Goal: Transaction & Acquisition: Obtain resource

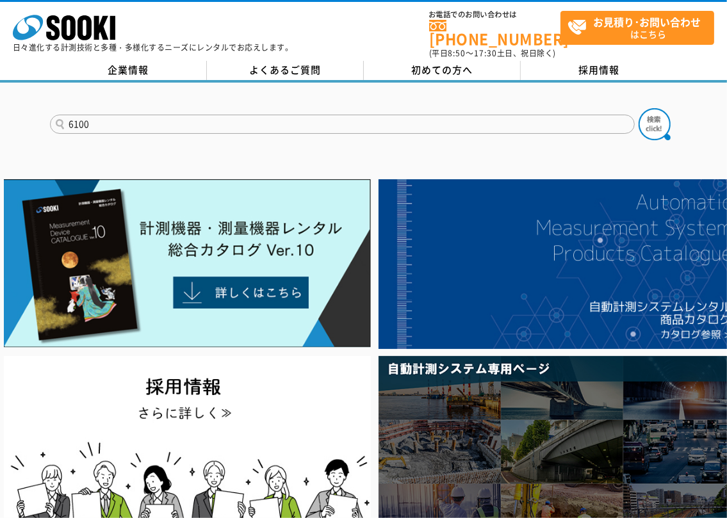
click at [69, 115] on input "6100" at bounding box center [342, 124] width 585 height 19
type input "GX6100"
click at [638, 108] on button at bounding box center [654, 124] width 32 height 32
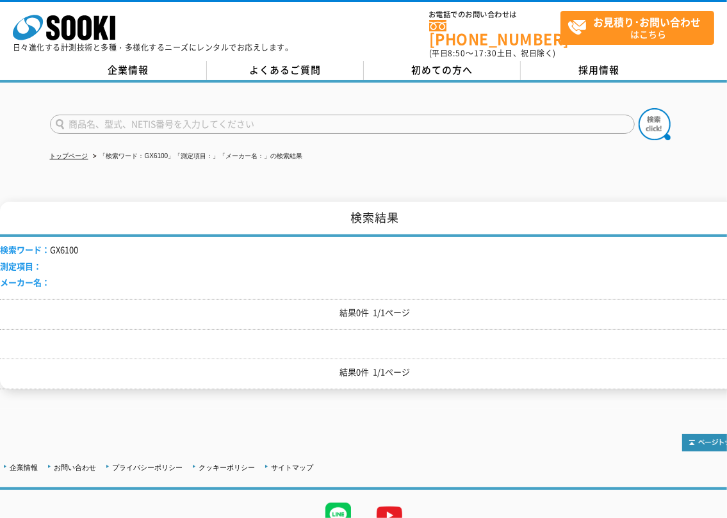
click at [116, 120] on input "text" at bounding box center [342, 124] width 585 height 19
type input "GX-6000"
click at [638, 108] on button at bounding box center [654, 124] width 32 height 32
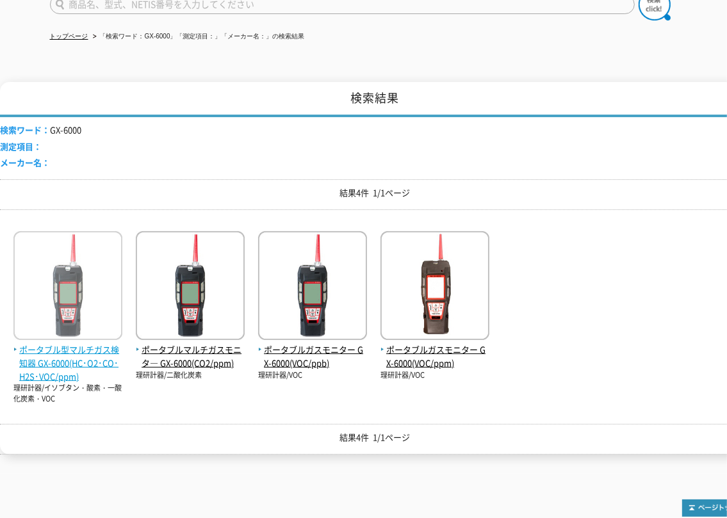
scroll to position [128, 0]
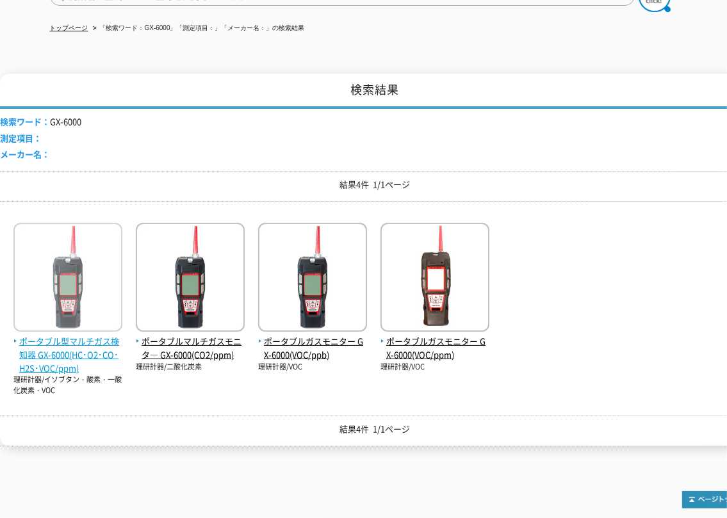
click at [88, 284] on img at bounding box center [67, 279] width 109 height 112
